Goal: Task Accomplishment & Management: Complete application form

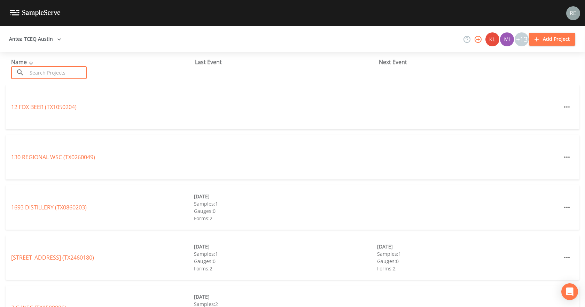
click at [37, 74] on input "text" at bounding box center [57, 72] width 60 height 13
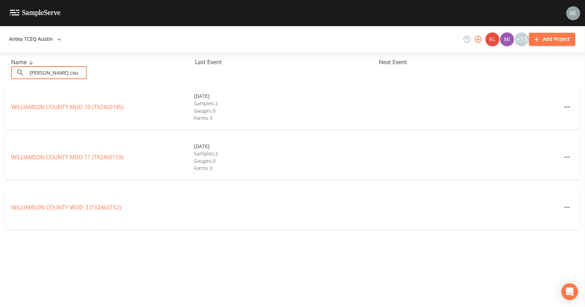
type input "[PERSON_NAME] cou"
click at [67, 192] on div "[GEOGRAPHIC_DATA] 3 (TX2460152)" at bounding box center [293, 207] width 574 height 45
click at [69, 192] on link "[GEOGRAPHIC_DATA] 3 (TX2460152)" at bounding box center [66, 207] width 110 height 8
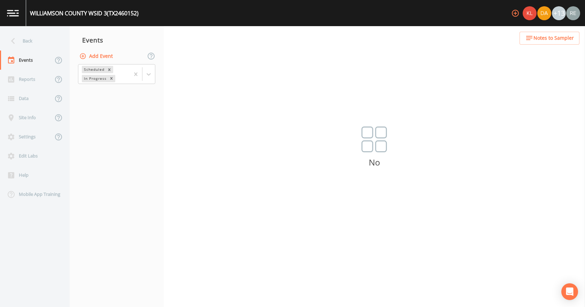
click at [100, 56] on button "Add Event" at bounding box center [97, 56] width 38 height 13
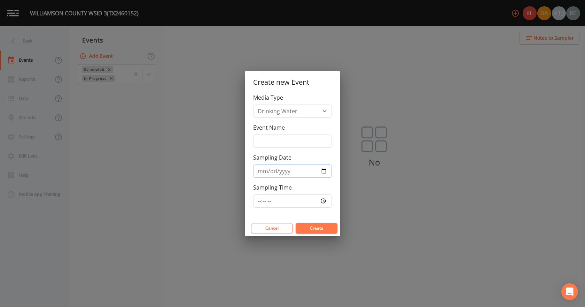
click at [324, 168] on input "Sampling Date" at bounding box center [292, 170] width 79 height 13
type input "[DATE]"
click at [311, 192] on button "Create" at bounding box center [317, 228] width 42 height 10
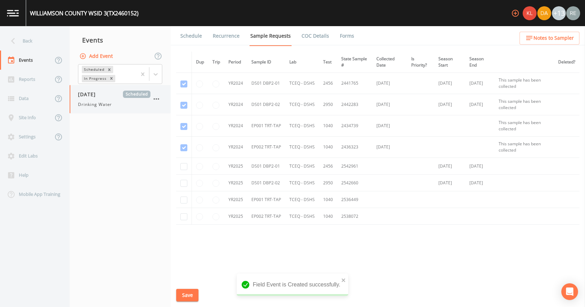
click at [103, 106] on span "Drinking Water" at bounding box center [95, 104] width 34 height 6
click at [181, 166] on input "checkbox" at bounding box center [183, 166] width 7 height 7
checkbox input "true"
click at [184, 184] on input "checkbox" at bounding box center [183, 183] width 7 height 7
checkbox input "true"
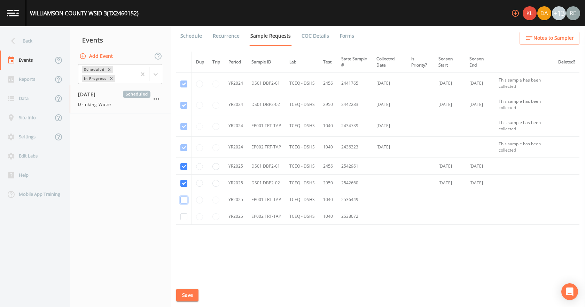
click at [184, 192] on input "checkbox" at bounding box center [183, 199] width 7 height 7
checkbox input "true"
click at [182, 192] on input "checkbox" at bounding box center [183, 216] width 7 height 7
checkbox input "true"
click at [193, 192] on button "Save" at bounding box center [187, 295] width 22 height 13
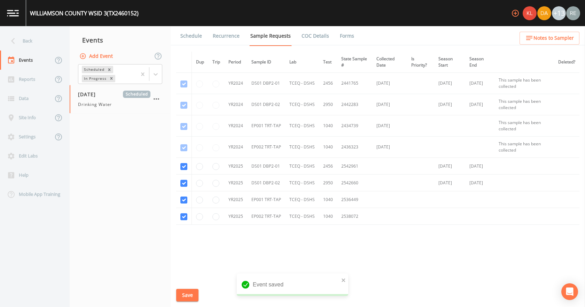
click at [194, 40] on link "Schedule" at bounding box center [191, 36] width 24 height 20
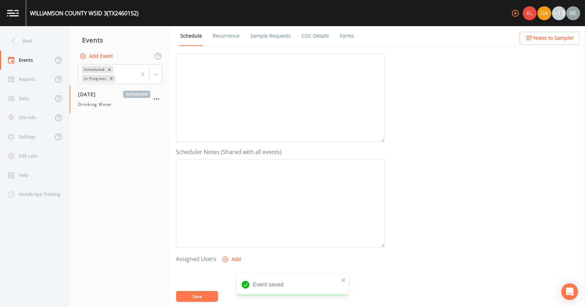
scroll to position [185, 0]
click at [231, 170] on button "Add" at bounding box center [231, 171] width 23 height 13
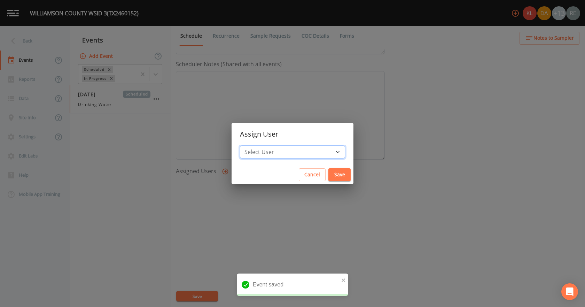
click at [264, 150] on select "Select User [PERSON_NAME] [PERSON_NAME] [PERSON_NAME] [PERSON_NAME] [PERSON_NAM…" at bounding box center [292, 151] width 105 height 13
select select "cda467bf-2385-465e-b0d0-2ef008f7967e"
click at [262, 145] on select "Select User [PERSON_NAME] [PERSON_NAME] [PERSON_NAME] [PERSON_NAME] [PERSON_NAM…" at bounding box center [292, 151] width 105 height 13
click at [328, 172] on button "Save" at bounding box center [339, 174] width 22 height 13
select select
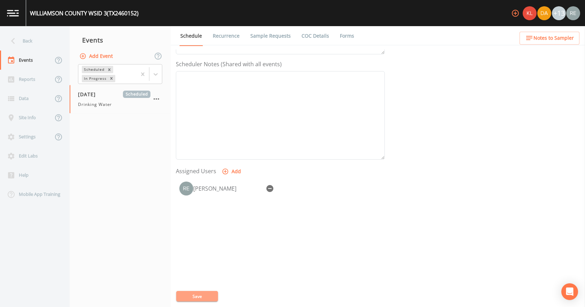
click at [212, 192] on button "Save" at bounding box center [197, 296] width 42 height 10
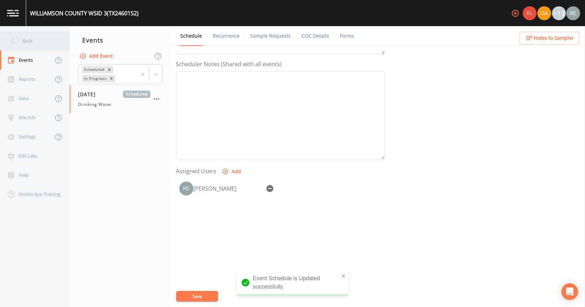
click at [34, 39] on div "Back" at bounding box center [31, 40] width 63 height 19
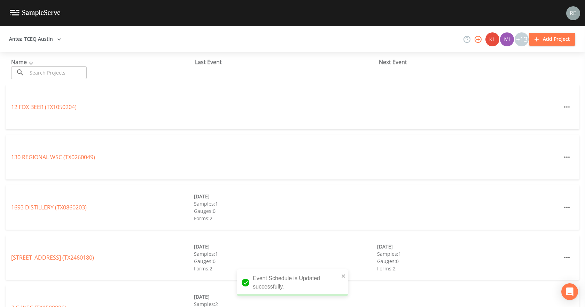
click at [62, 70] on input "text" at bounding box center [57, 72] width 60 height 13
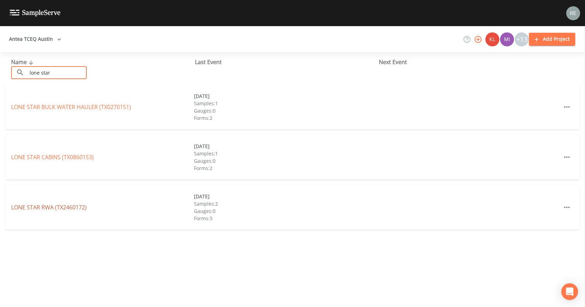
type input "lone star"
click at [39, 192] on link "LONE STAR RWA (TX2460172)" at bounding box center [49, 207] width 76 height 8
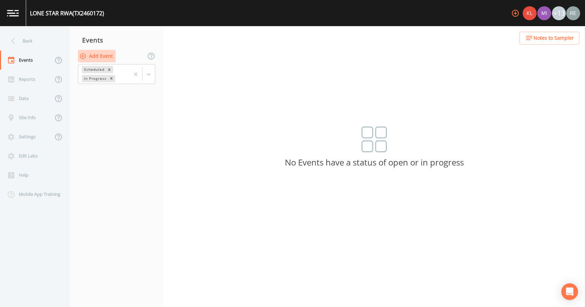
click at [98, 52] on button "Add Event" at bounding box center [97, 56] width 38 height 13
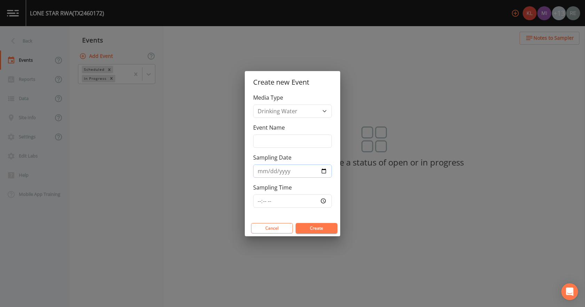
click at [324, 172] on input "Sampling Date" at bounding box center [292, 170] width 79 height 13
type input "[DATE]"
click at [313, 192] on button "Create" at bounding box center [317, 228] width 42 height 10
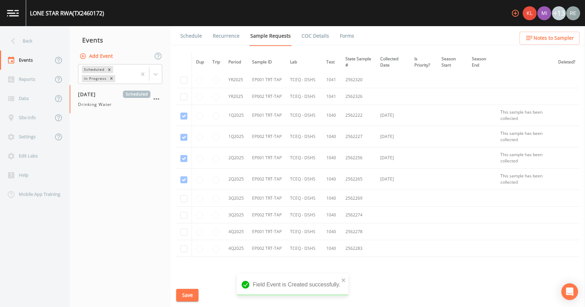
scroll to position [68, 0]
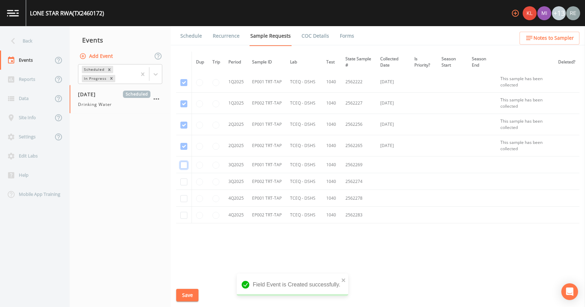
click at [182, 165] on input "checkbox" at bounding box center [183, 165] width 7 height 7
checkbox input "true"
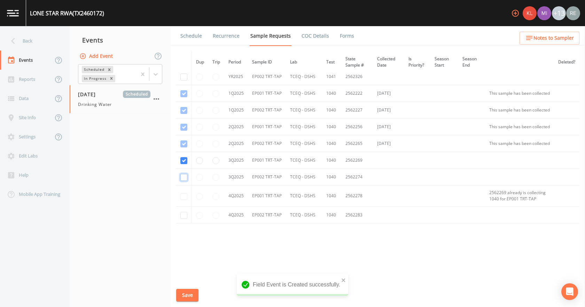
click at [185, 181] on input "checkbox" at bounding box center [183, 177] width 7 height 7
checkbox input "true"
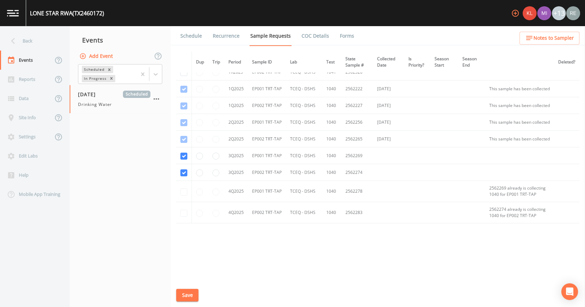
click at [188, 192] on button "Save" at bounding box center [187, 295] width 22 height 13
click at [194, 36] on link "Schedule" at bounding box center [191, 36] width 24 height 20
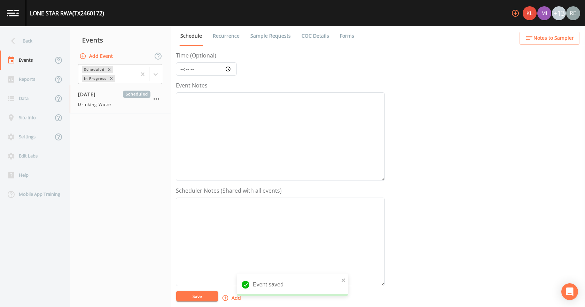
scroll to position [185, 0]
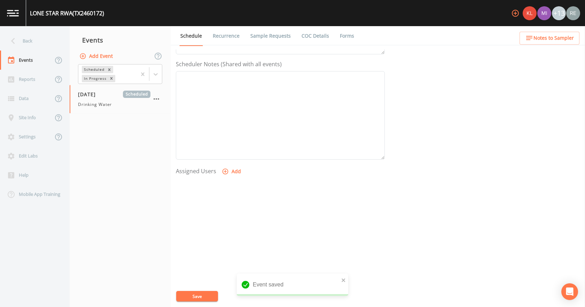
click at [233, 168] on button "Add" at bounding box center [231, 171] width 23 height 13
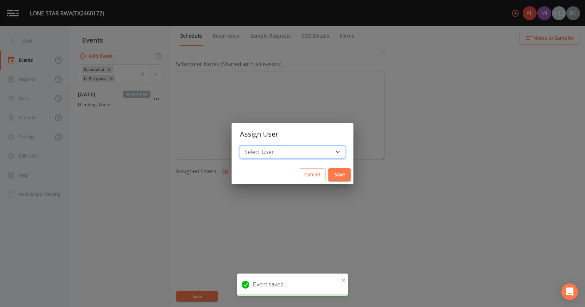
click at [267, 153] on select "Select User [PERSON_NAME] [PERSON_NAME] [PERSON_NAME] [PERSON_NAME] [PERSON_NAM…" at bounding box center [292, 151] width 105 height 13
select select "cda467bf-2385-465e-b0d0-2ef008f7967e"
click at [262, 145] on select "Select User [PERSON_NAME] [PERSON_NAME] [PERSON_NAME] [PERSON_NAME] [PERSON_NAM…" at bounding box center [292, 151] width 105 height 13
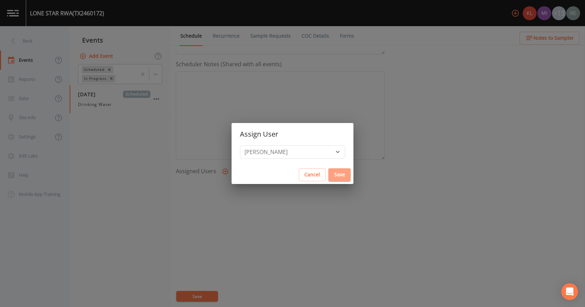
click at [328, 174] on button "Save" at bounding box center [339, 174] width 22 height 13
select select
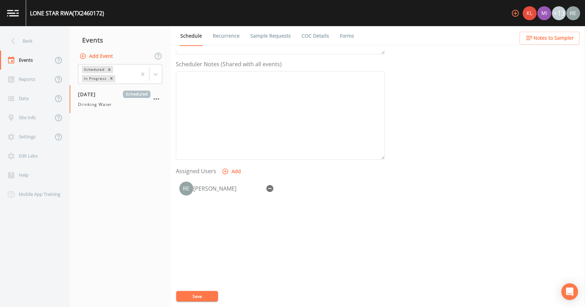
click at [207, 192] on button "Save" at bounding box center [197, 296] width 42 height 10
click at [19, 33] on div "Back" at bounding box center [31, 40] width 63 height 19
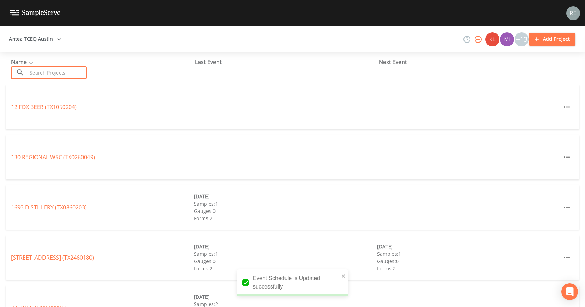
click at [42, 71] on input "text" at bounding box center [57, 72] width 60 height 13
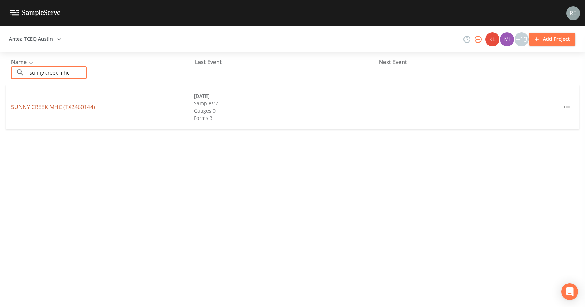
type input "sunny creek mhc"
click at [49, 104] on link "[GEOGRAPHIC_DATA] (TX2460144)" at bounding box center [53, 107] width 84 height 8
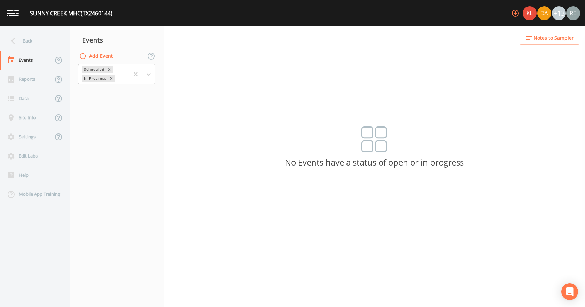
click at [96, 57] on button "Add Event" at bounding box center [97, 56] width 38 height 13
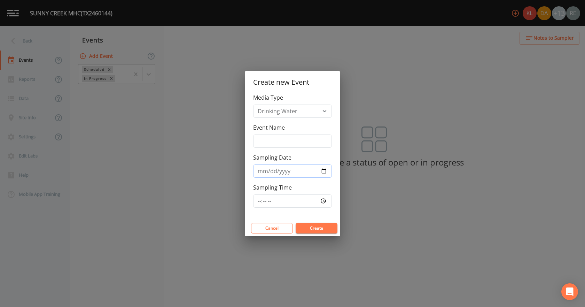
click at [321, 169] on input "Sampling Date" at bounding box center [292, 170] width 79 height 13
type input "[DATE]"
click at [313, 192] on button "Create" at bounding box center [317, 228] width 42 height 10
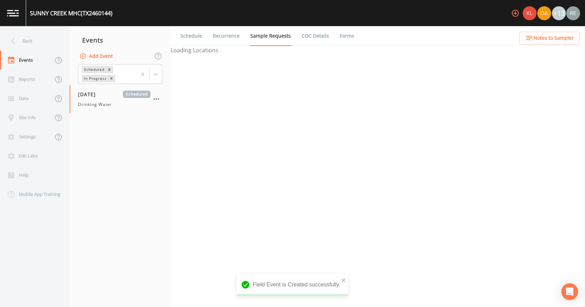
click at [98, 106] on span "Drinking Water" at bounding box center [95, 104] width 34 height 6
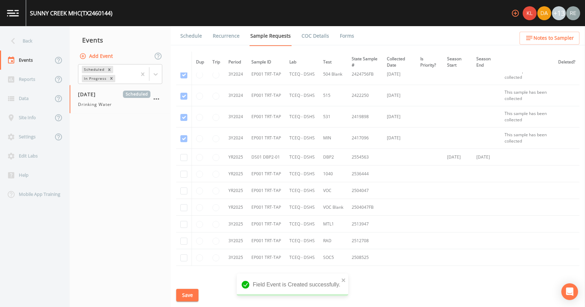
scroll to position [104, 0]
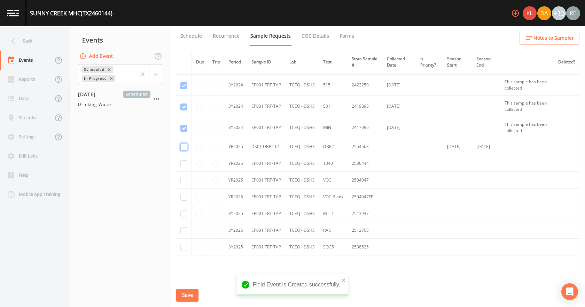
click at [184, 149] on input "checkbox" at bounding box center [183, 147] width 7 height 7
checkbox input "true"
click at [184, 163] on input "checkbox" at bounding box center [183, 163] width 7 height 7
checkbox input "true"
click at [185, 179] on input "checkbox" at bounding box center [183, 180] width 7 height 7
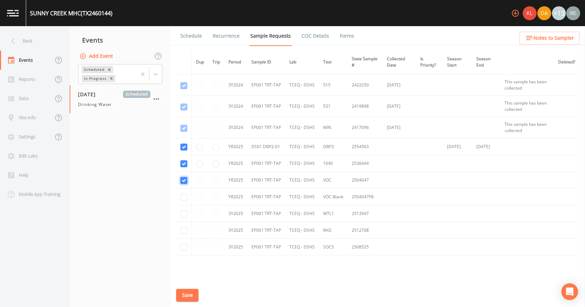
checkbox input "true"
click at [185, 192] on input "checkbox" at bounding box center [183, 197] width 7 height 7
checkbox input "true"
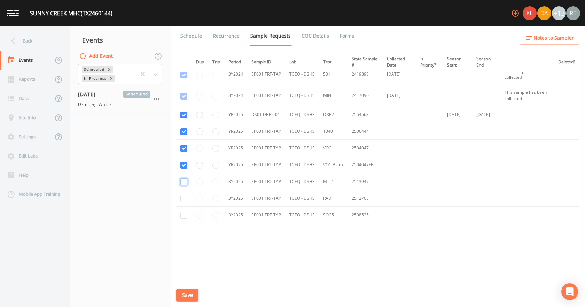
click at [185, 180] on input "checkbox" at bounding box center [183, 181] width 7 height 7
checkbox input "true"
click at [185, 192] on input "checkbox" at bounding box center [183, 198] width 7 height 7
checkbox input "true"
click at [185, 192] on input "checkbox" at bounding box center [183, 215] width 7 height 7
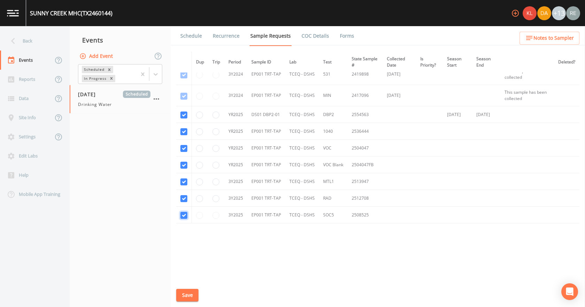
checkbox input "true"
click at [187, 192] on button "Save" at bounding box center [187, 295] width 22 height 13
click at [32, 37] on div "Back" at bounding box center [31, 40] width 63 height 19
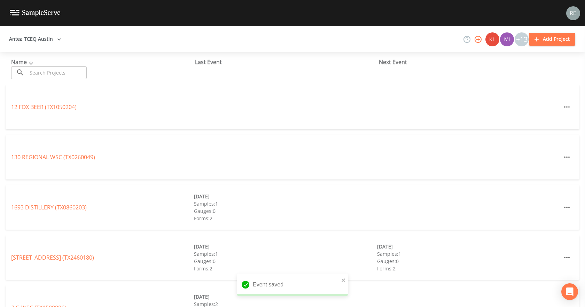
click at [53, 70] on input "text" at bounding box center [57, 72] width 60 height 13
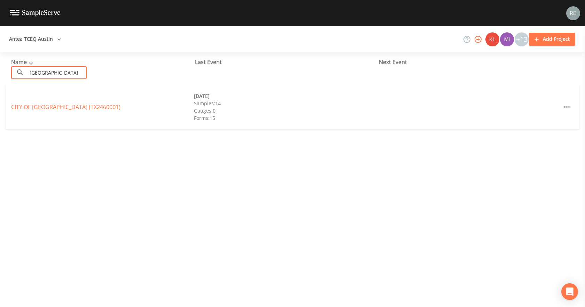
type input "[GEOGRAPHIC_DATA]"
click at [79, 111] on div "CITY OF [GEOGRAPHIC_DATA] (TX2460001)" at bounding box center [102, 107] width 183 height 8
click at [82, 108] on link "CITY OF [GEOGRAPHIC_DATA] (TX2460001)" at bounding box center [65, 107] width 109 height 8
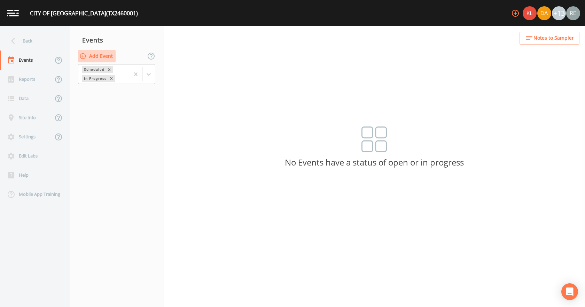
click at [101, 57] on button "Add Event" at bounding box center [97, 56] width 38 height 13
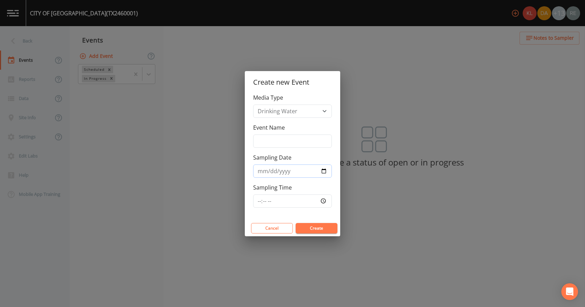
click at [326, 172] on input "Sampling Date" at bounding box center [292, 170] width 79 height 13
type input "[DATE]"
click at [305, 192] on div "Cancel Create" at bounding box center [292, 228] width 95 height 16
click at [306, 192] on button "Create" at bounding box center [317, 228] width 42 height 10
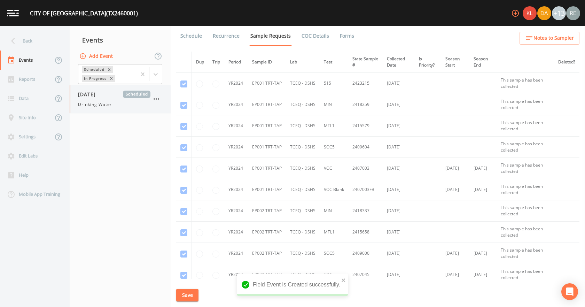
click at [122, 95] on div "[DATE] Scheduled" at bounding box center [114, 94] width 72 height 7
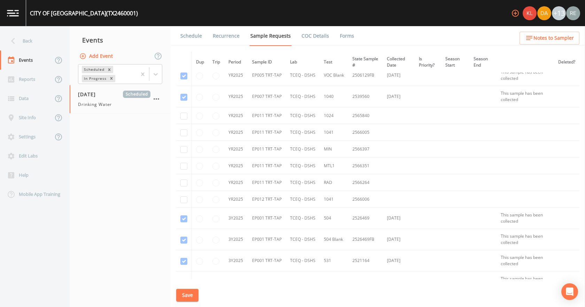
scroll to position [1951, 0]
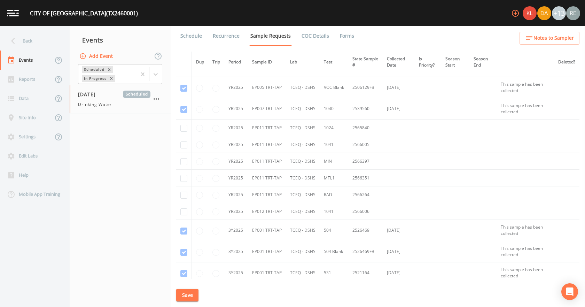
click at [179, 129] on td at bounding box center [184, 127] width 16 height 17
click at [183, 130] on input "checkbox" at bounding box center [183, 128] width 7 height 7
checkbox input "true"
click at [184, 144] on input "checkbox" at bounding box center [183, 144] width 7 height 7
checkbox input "true"
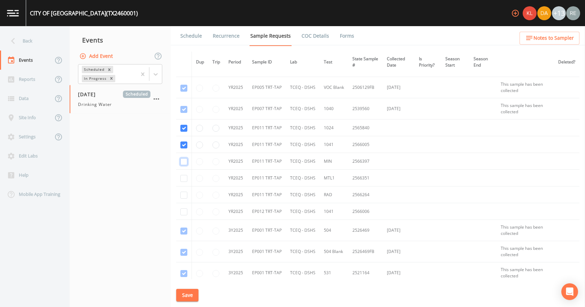
click at [185, 162] on input "checkbox" at bounding box center [183, 161] width 7 height 7
checkbox input "true"
click at [181, 180] on input "checkbox" at bounding box center [183, 178] width 7 height 7
checkbox input "true"
click at [181, 192] on input "checkbox" at bounding box center [183, 195] width 7 height 7
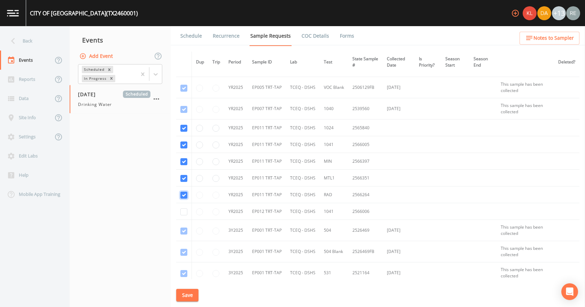
checkbox input "true"
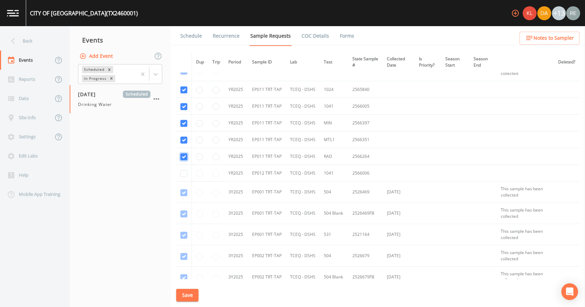
scroll to position [1916, 0]
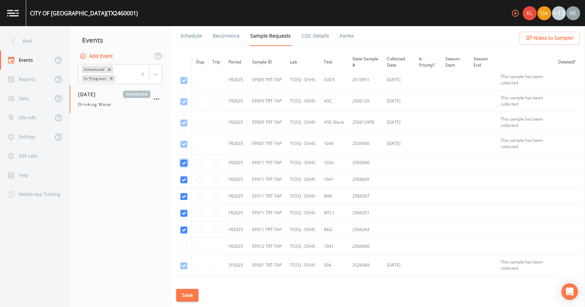
click at [183, 160] on input "checkbox" at bounding box center [183, 163] width 7 height 7
checkbox input "false"
click at [186, 177] on input "checkbox" at bounding box center [183, 179] width 7 height 7
checkbox input "false"
click at [184, 192] on input "checkbox" at bounding box center [183, 196] width 7 height 7
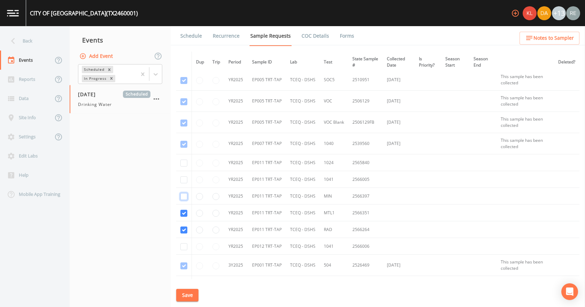
checkbox input "false"
drag, startPoint x: 184, startPoint y: 211, endPoint x: 182, endPoint y: 222, distance: 11.1
click at [184, 192] on input "checkbox" at bounding box center [183, 213] width 7 height 7
checkbox input "false"
click at [184, 192] on input "checkbox" at bounding box center [183, 229] width 7 height 7
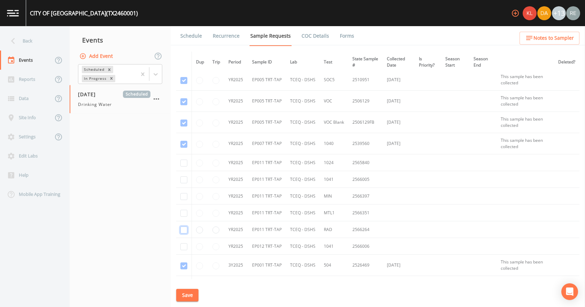
checkbox input "false"
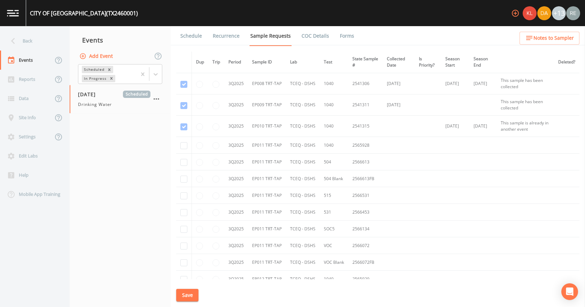
scroll to position [3135, 0]
click at [186, 142] on input "checkbox" at bounding box center [183, 144] width 7 height 7
checkbox input "true"
click at [182, 160] on input "checkbox" at bounding box center [183, 161] width 7 height 7
checkbox input "true"
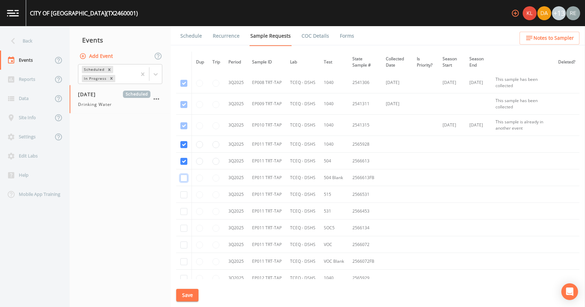
click at [184, 181] on input "checkbox" at bounding box center [183, 178] width 7 height 7
checkbox input "true"
click at [181, 192] on input "checkbox" at bounding box center [183, 194] width 7 height 7
checkbox input "true"
click at [186, 192] on input "checkbox" at bounding box center [183, 211] width 7 height 7
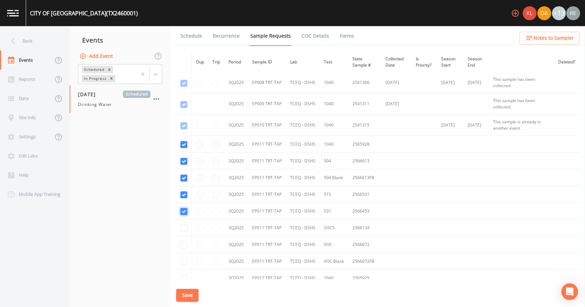
checkbox input "true"
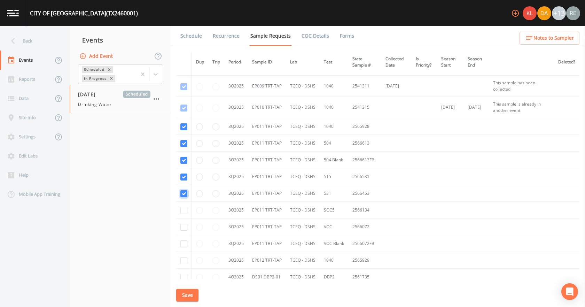
scroll to position [3170, 0]
click at [182, 192] on input "checkbox" at bounding box center [183, 193] width 7 height 7
checkbox input "true"
click at [184, 192] on input "checkbox" at bounding box center [183, 210] width 7 height 7
checkbox input "true"
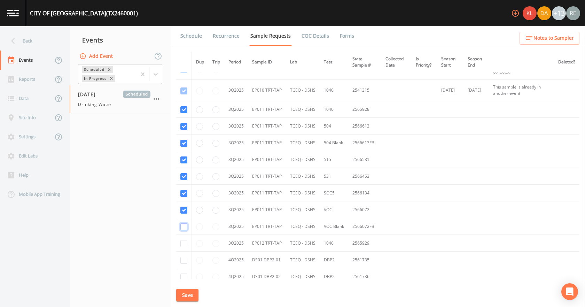
click at [184, 192] on input "checkbox" at bounding box center [183, 226] width 7 height 7
checkbox input "true"
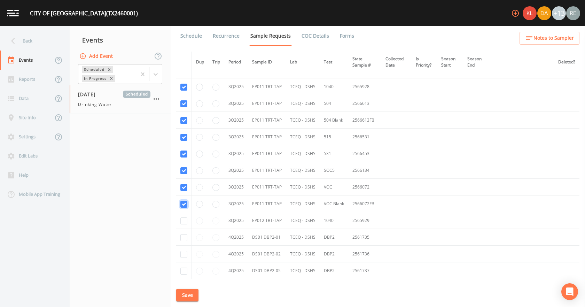
scroll to position [3204, 0]
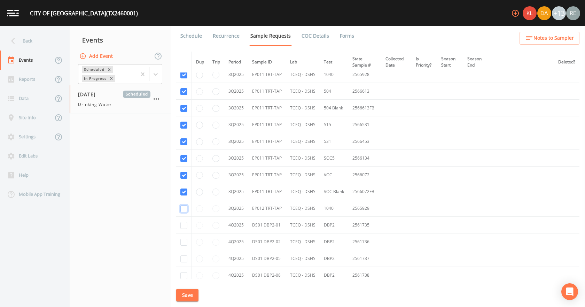
click at [184, 192] on input "checkbox" at bounding box center [183, 208] width 7 height 7
checkbox input "true"
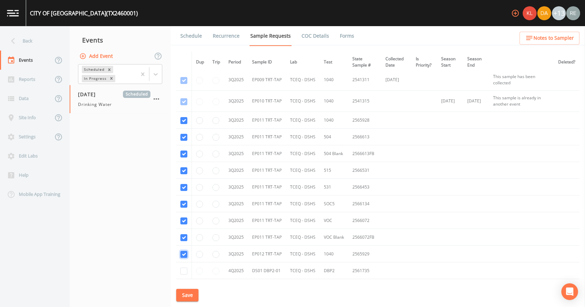
scroll to position [3170, 0]
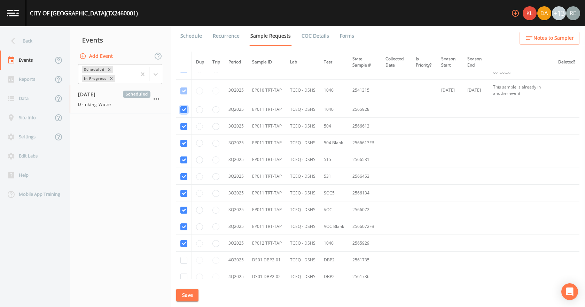
click at [182, 109] on input "checkbox" at bounding box center [183, 109] width 7 height 7
click at [183, 108] on input "checkbox" at bounding box center [183, 109] width 7 height 7
checkbox input "true"
click at [188, 192] on button "Save" at bounding box center [187, 295] width 22 height 13
click at [196, 34] on link "Schedule" at bounding box center [191, 36] width 24 height 20
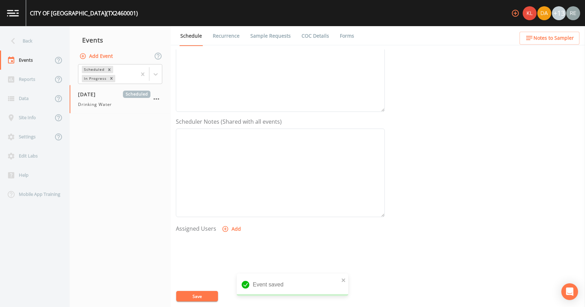
scroll to position [139, 0]
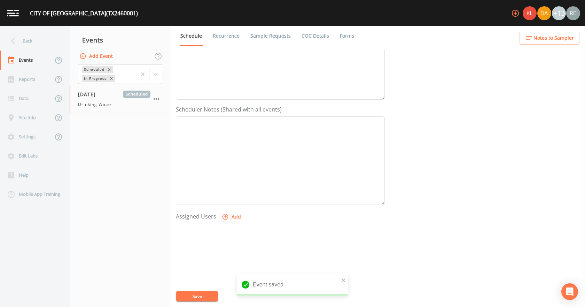
click at [230, 192] on button "Add" at bounding box center [231, 216] width 23 height 13
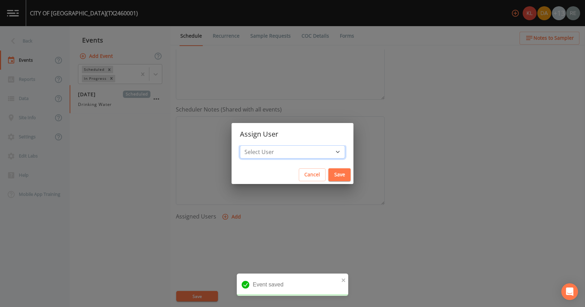
click at [271, 155] on select "Select User [PERSON_NAME] [PERSON_NAME] [PERSON_NAME] [PERSON_NAME] [PERSON_NAM…" at bounding box center [292, 151] width 105 height 13
select select "cda467bf-2385-465e-b0d0-2ef008f7967e"
click at [262, 145] on select "Select User [PERSON_NAME] [PERSON_NAME] [PERSON_NAME] [PERSON_NAME] [PERSON_NAM…" at bounding box center [292, 151] width 105 height 13
click at [328, 174] on button "Save" at bounding box center [339, 174] width 22 height 13
select select
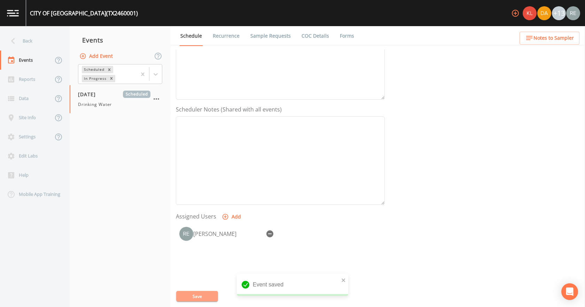
click at [202, 192] on button "Save" at bounding box center [197, 296] width 42 height 10
click at [100, 99] on div "[DATE] Scheduled Drinking Water" at bounding box center [114, 99] width 72 height 17
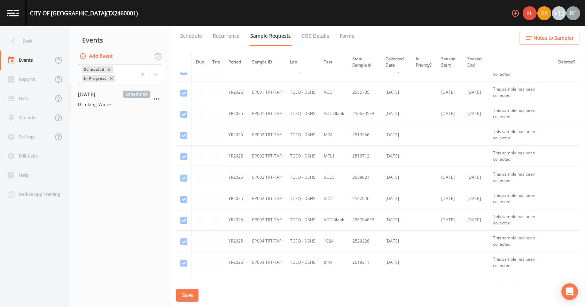
scroll to position [1602, 0]
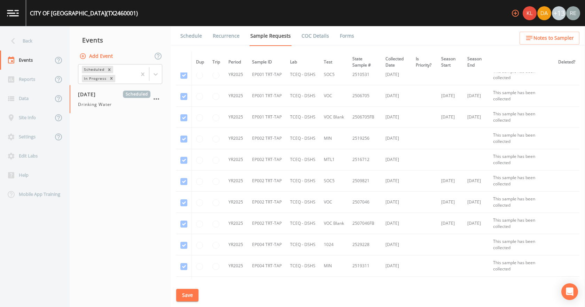
click at [185, 37] on link "Schedule" at bounding box center [191, 36] width 24 height 20
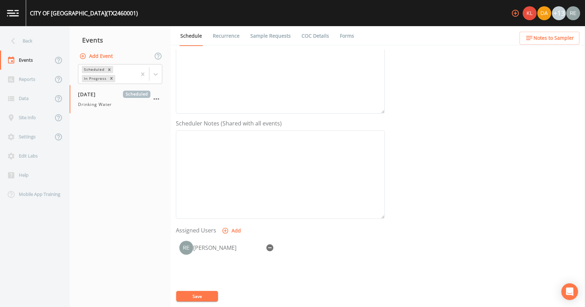
scroll to position [185, 0]
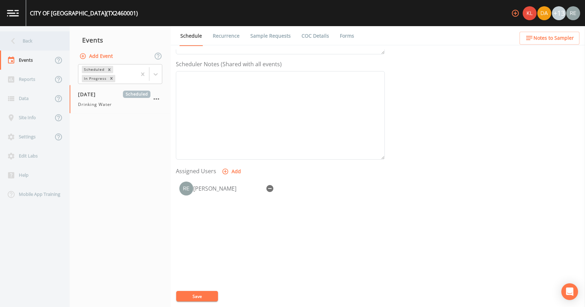
click at [27, 46] on div "Back" at bounding box center [31, 40] width 63 height 19
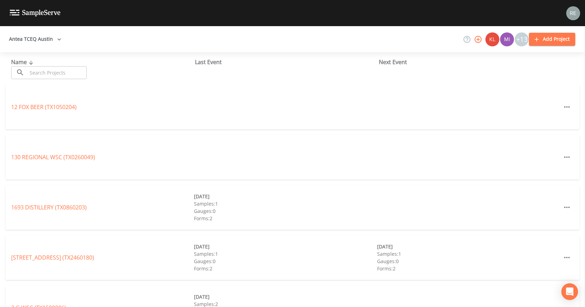
click at [38, 71] on input "text" at bounding box center [57, 72] width 60 height 13
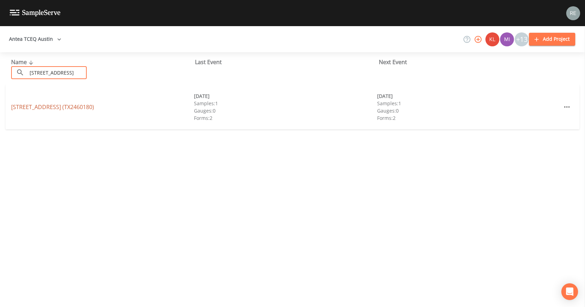
type input "[STREET_ADDRESS]"
click at [48, 106] on link "[STREET_ADDRESS] (TX2460180)" at bounding box center [52, 107] width 83 height 8
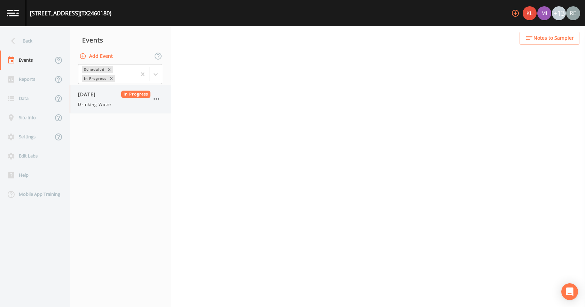
click at [92, 107] on span "Drinking Water" at bounding box center [95, 104] width 34 height 6
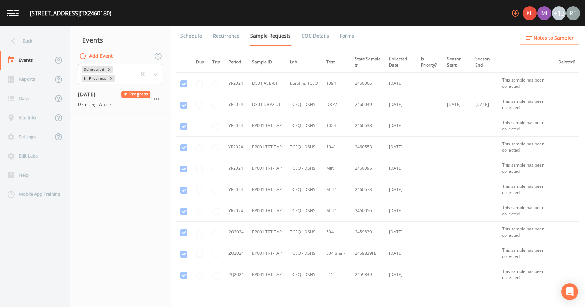
drag, startPoint x: 353, startPoint y: 36, endPoint x: 344, endPoint y: 35, distance: 9.1
click at [352, 36] on ul "Schedule Recurrence Sample Requests COC Details Forms" at bounding box center [378, 35] width 414 height 19
click at [344, 35] on link "Forms" at bounding box center [347, 36] width 16 height 20
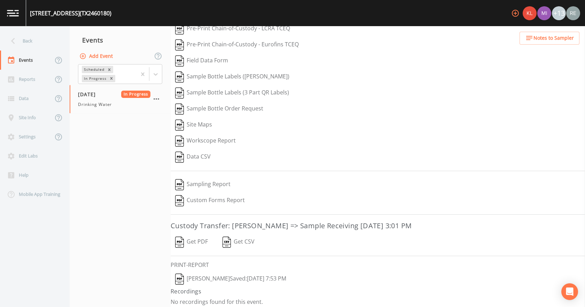
scroll to position [45, 0]
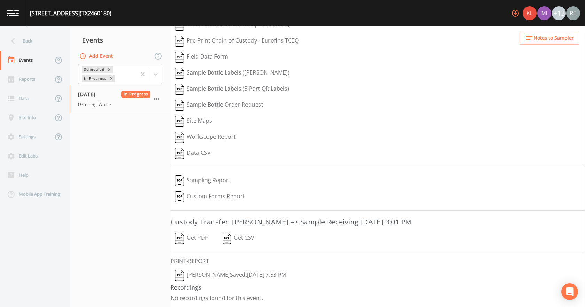
click at [206, 192] on button "[PERSON_NAME]  Saved: [DATE] 7:53 PM" at bounding box center [231, 275] width 120 height 16
click at [198, 192] on button "Get PDF" at bounding box center [192, 238] width 42 height 16
drag, startPoint x: 44, startPoint y: 39, endPoint x: 48, endPoint y: 54, distance: 15.2
click at [44, 39] on div "Back" at bounding box center [31, 40] width 63 height 19
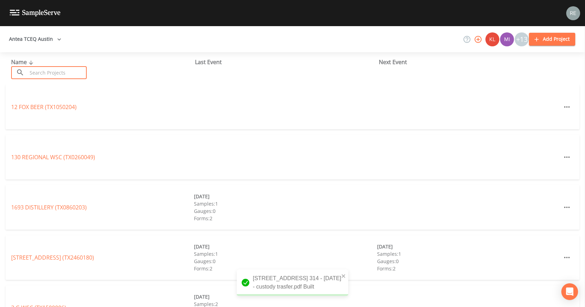
click at [46, 70] on input "text" at bounding box center [57, 72] width 60 height 13
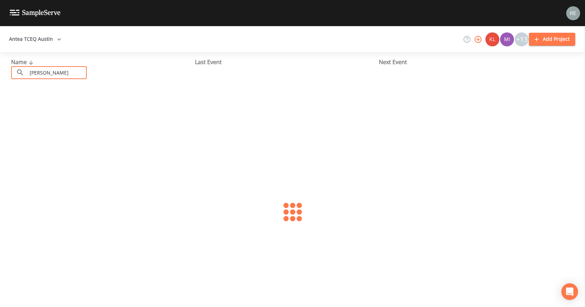
type input "[PERSON_NAME]"
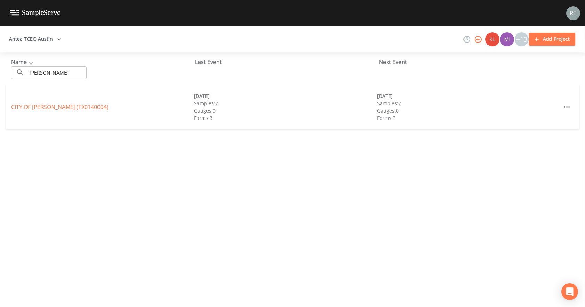
click at [41, 102] on div "CITY OF [GEOGRAPHIC_DATA] (TX0140004) [DATE] Samples: 2 Gauges: 0 Forms: 3 [DAT…" at bounding box center [293, 107] width 574 height 45
click at [41, 104] on link "CITY OF [GEOGRAPHIC_DATA] ([GEOGRAPHIC_DATA])" at bounding box center [59, 107] width 97 height 8
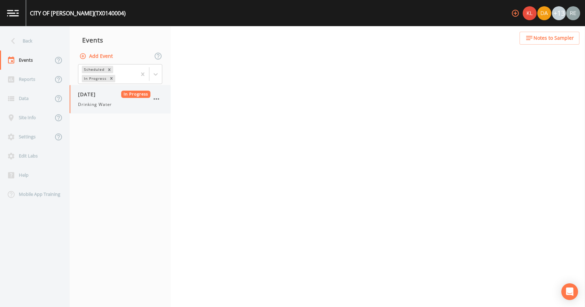
click at [101, 95] on span "[DATE]" at bounding box center [89, 94] width 23 height 7
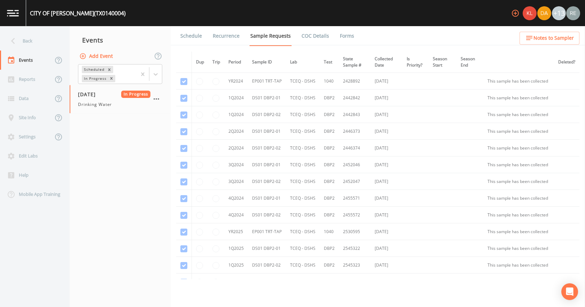
click at [349, 35] on link "Forms" at bounding box center [347, 36] width 16 height 20
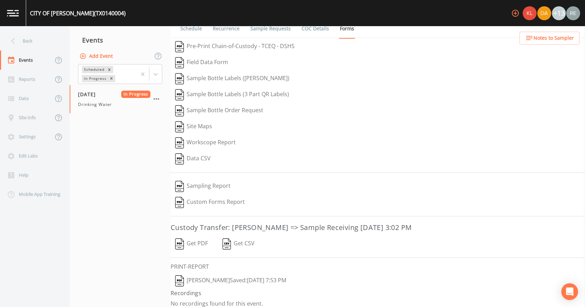
scroll to position [13, 0]
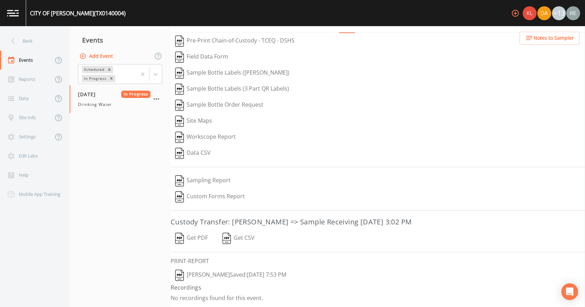
click at [231, 192] on button "[PERSON_NAME]  Saved: [DATE] 7:53 PM" at bounding box center [231, 275] width 120 height 16
click at [187, 192] on button "Get PDF" at bounding box center [192, 238] width 42 height 16
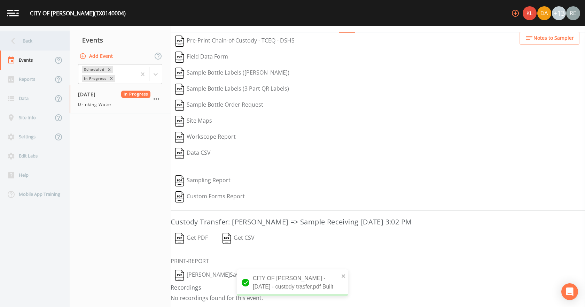
click at [47, 44] on div "Back" at bounding box center [31, 40] width 63 height 19
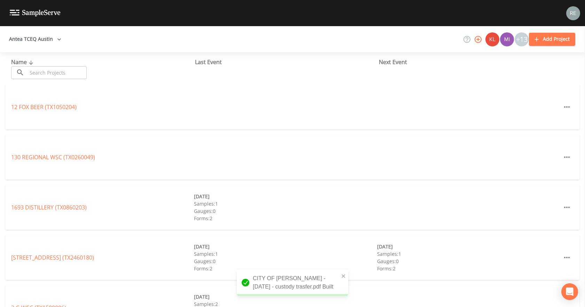
click at [51, 72] on input "text" at bounding box center [57, 72] width 60 height 13
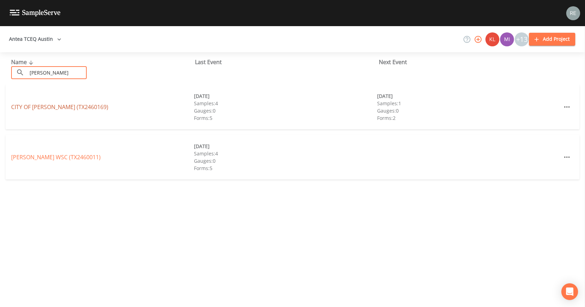
type input "[PERSON_NAME]"
click at [29, 107] on link "CITY OF [GEOGRAPHIC_DATA] (TX2460169)" at bounding box center [59, 107] width 97 height 8
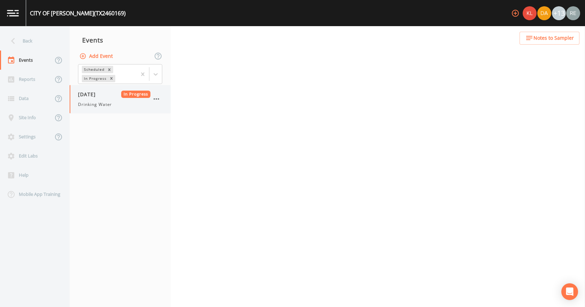
click at [101, 96] on span "[DATE]" at bounding box center [89, 94] width 23 height 7
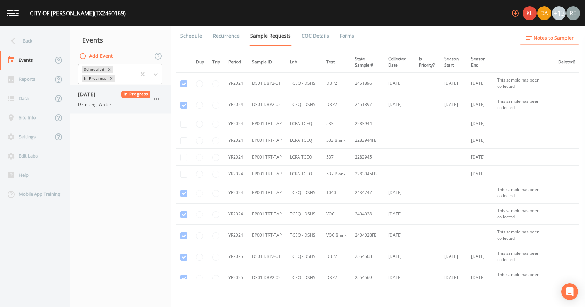
click at [101, 98] on span "[DATE]" at bounding box center [89, 94] width 23 height 7
click at [339, 40] on link "Forms" at bounding box center [347, 36] width 16 height 20
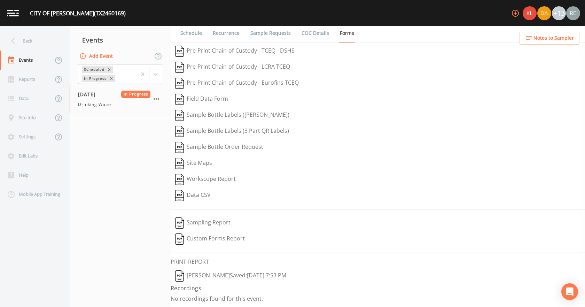
scroll to position [3, 0]
click at [210, 192] on button "[PERSON_NAME]  Saved: [DATE] 7:53 PM" at bounding box center [231, 275] width 120 height 16
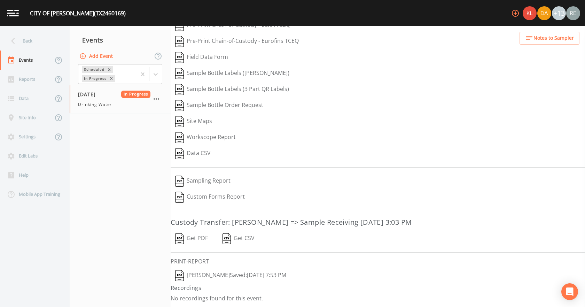
scroll to position [45, 0]
click at [192, 192] on button "Get PDF" at bounding box center [192, 238] width 42 height 16
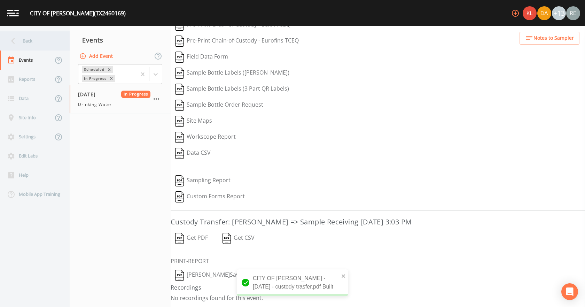
click at [44, 47] on div "Back" at bounding box center [31, 40] width 63 height 19
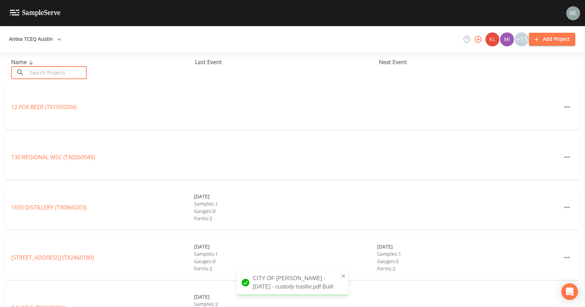
click at [48, 71] on input "text" at bounding box center [57, 72] width 60 height 13
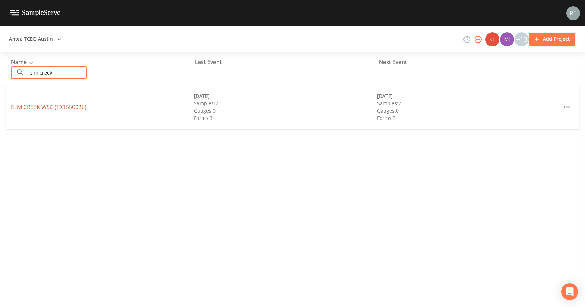
type input "elm creek"
click at [51, 106] on link "[GEOGRAPHIC_DATA] (TX1550026)" at bounding box center [48, 107] width 75 height 8
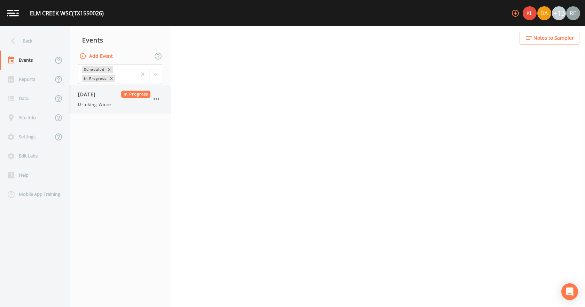
click at [92, 104] on span "Drinking Water" at bounding box center [95, 104] width 34 height 6
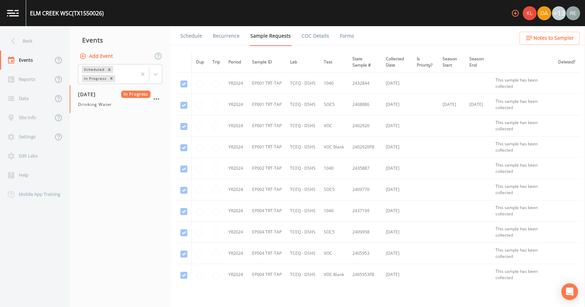
click at [348, 37] on link "Forms" at bounding box center [347, 36] width 16 height 20
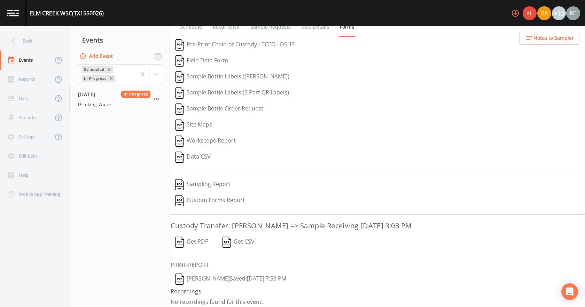
scroll to position [13, 0]
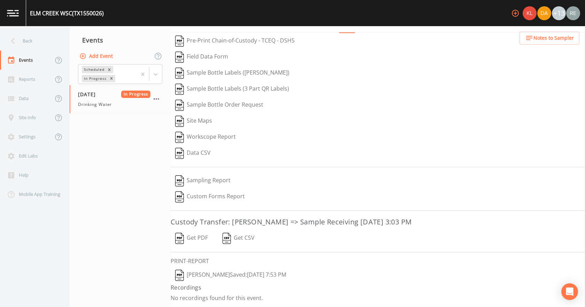
click at [212, 192] on button "[PERSON_NAME]  Saved: [DATE] 7:53 PM" at bounding box center [231, 275] width 120 height 16
click at [200, 192] on button "Get PDF" at bounding box center [192, 238] width 42 height 16
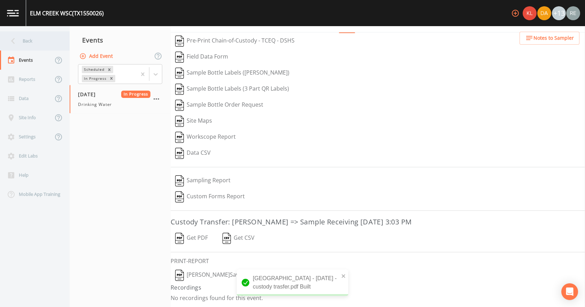
click at [44, 47] on div "Back" at bounding box center [31, 40] width 63 height 19
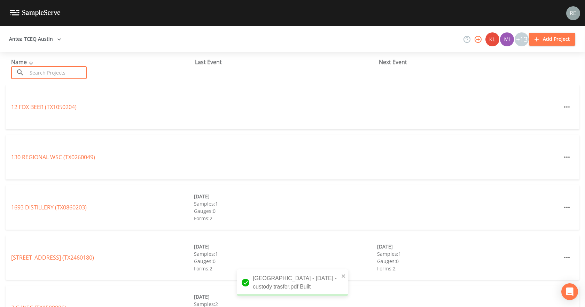
click at [45, 73] on input "text" at bounding box center [57, 72] width 60 height 13
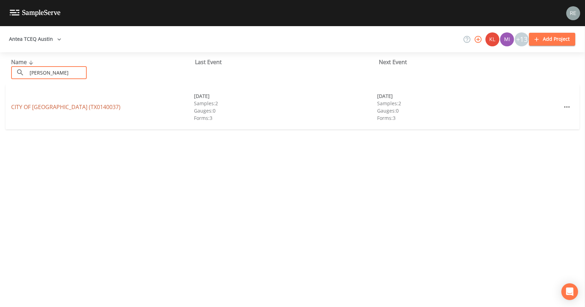
type input "[PERSON_NAME]"
click at [44, 107] on link "CITY OF [GEOGRAPHIC_DATA] (TX0140037)" at bounding box center [65, 107] width 109 height 8
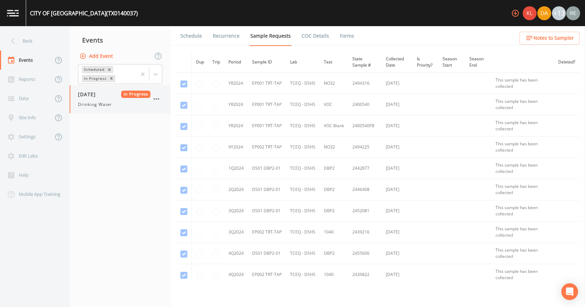
click at [91, 95] on span "[DATE]" at bounding box center [89, 94] width 23 height 7
click at [339, 39] on link "Forms" at bounding box center [347, 36] width 16 height 20
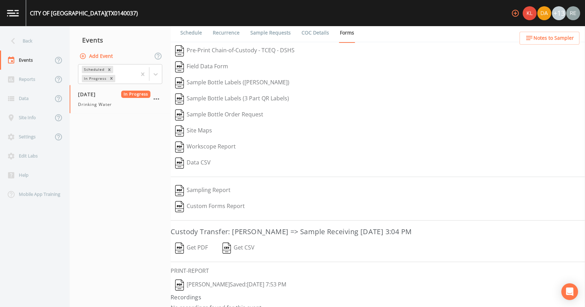
scroll to position [13, 0]
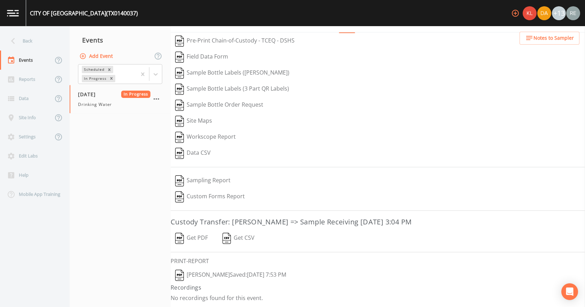
click at [209, 192] on button "[PERSON_NAME]  Saved: [DATE] 7:53 PM" at bounding box center [231, 275] width 120 height 16
drag, startPoint x: 196, startPoint y: 238, endPoint x: 199, endPoint y: 235, distance: 3.7
click at [196, 192] on button "Get PDF" at bounding box center [192, 238] width 42 height 16
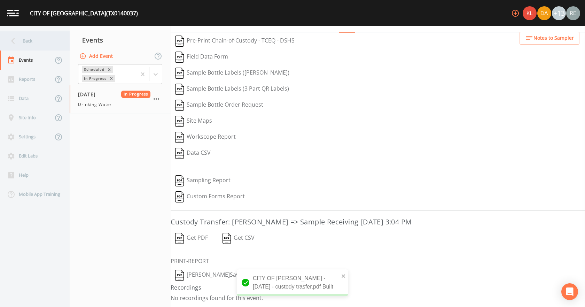
click at [36, 44] on div "Back" at bounding box center [31, 40] width 63 height 19
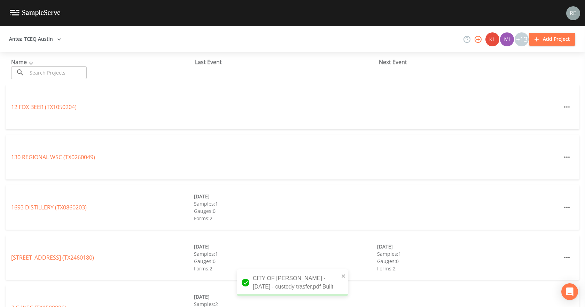
click at [37, 74] on input "text" at bounding box center [57, 72] width 60 height 13
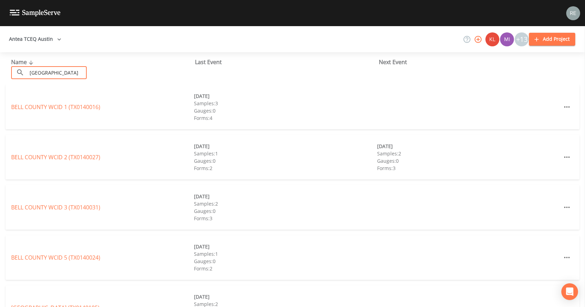
type input "bell county wcid 2"
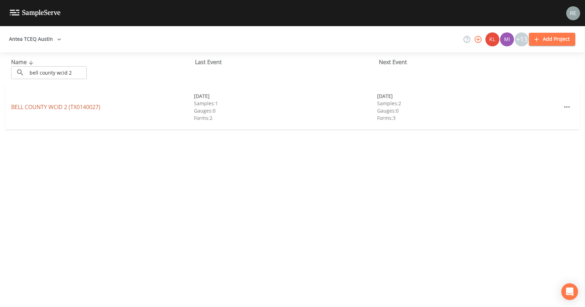
click at [69, 108] on link "BELL COUNTY WCID 2 (TX0140027)" at bounding box center [55, 107] width 89 height 8
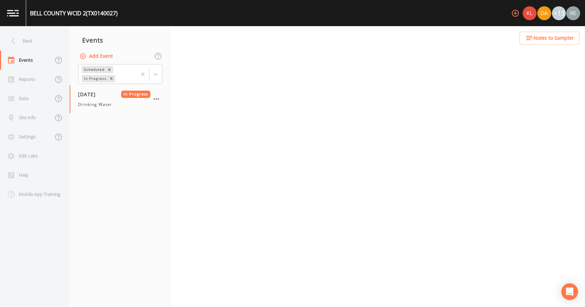
click at [103, 101] on span "Drinking Water" at bounding box center [95, 104] width 34 height 6
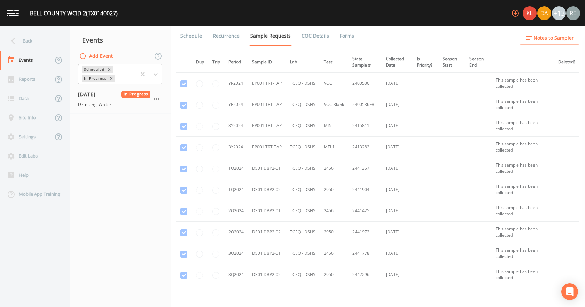
click at [342, 38] on link "Forms" at bounding box center [347, 36] width 16 height 20
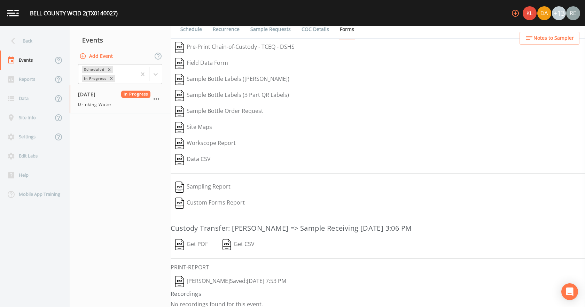
scroll to position [13, 0]
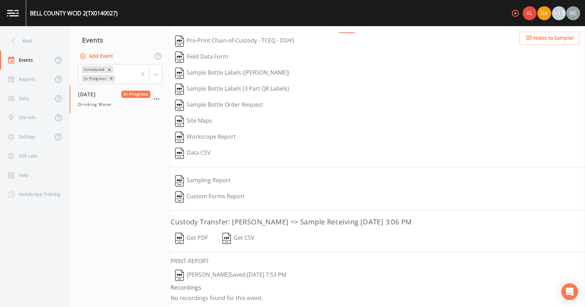
drag, startPoint x: 218, startPoint y: 274, endPoint x: 210, endPoint y: 259, distance: 17.2
click at [218, 192] on button "[PERSON_NAME]  Saved: [DATE] 7:53 PM" at bounding box center [231, 275] width 120 height 16
click at [193, 192] on button "Get PDF" at bounding box center [192, 238] width 42 height 16
